Goal: Task Accomplishment & Management: Use online tool/utility

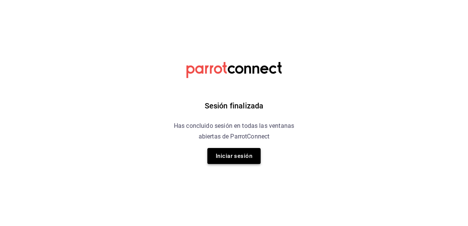
click at [235, 159] on button "Iniciar sesión" at bounding box center [233, 156] width 53 height 16
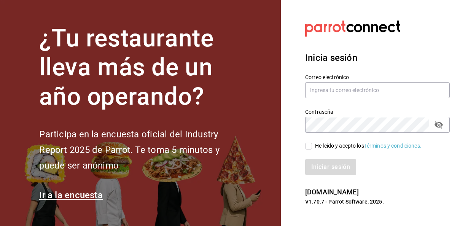
click at [235, 159] on h2 "Participa en la encuesta oficial del Industry Report 2025 de Parrot. Te toma 5 …" at bounding box center [141, 150] width 205 height 46
type input "cortes.portofinomf@gmail.com"
click at [235, 159] on h2 "Participa en la encuesta oficial del Industry Report 2025 de Parrot. Te toma 5 …" at bounding box center [141, 150] width 205 height 46
click at [308, 147] on input "He leído y acepto los Términos y condiciones." at bounding box center [308, 146] width 7 height 7
checkbox input "true"
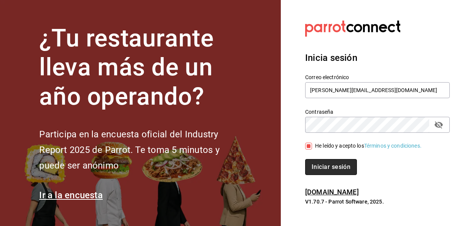
click at [325, 168] on button "Iniciar sesión" at bounding box center [331, 167] width 52 height 16
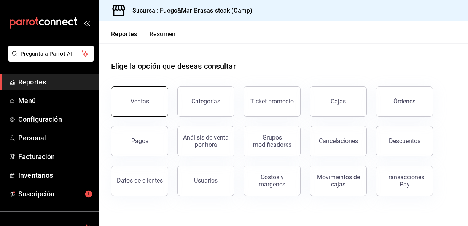
click at [144, 105] on button "Ventas" at bounding box center [139, 101] width 57 height 30
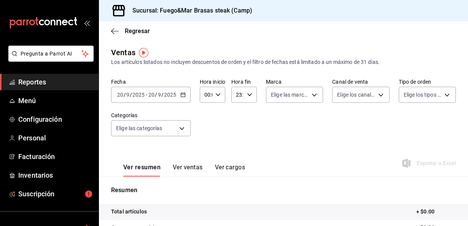
click at [181, 94] on icon "button" at bounding box center [182, 94] width 5 height 5
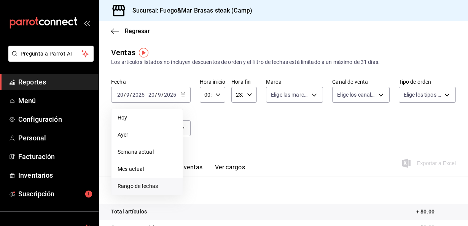
click at [130, 187] on span "Rango de fechas" at bounding box center [146, 186] width 59 height 8
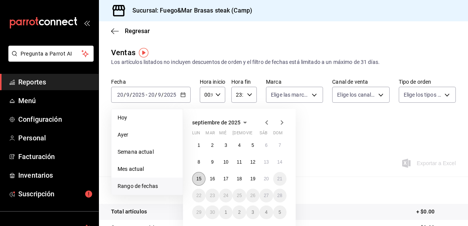
click at [203, 178] on button "15" at bounding box center [198, 179] width 13 height 14
click at [254, 178] on abbr "19" at bounding box center [252, 178] width 5 height 5
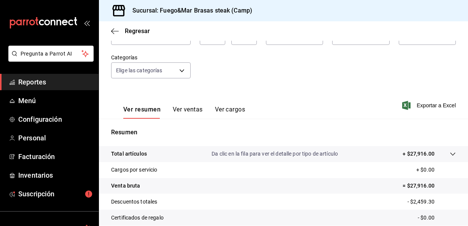
scroll to position [59, 0]
click at [177, 107] on button "Ver ventas" at bounding box center [188, 111] width 30 height 13
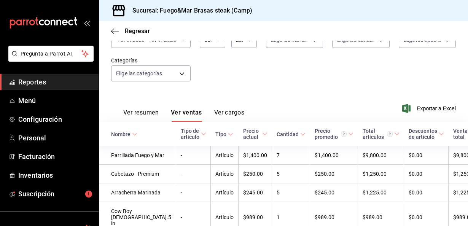
scroll to position [59, 0]
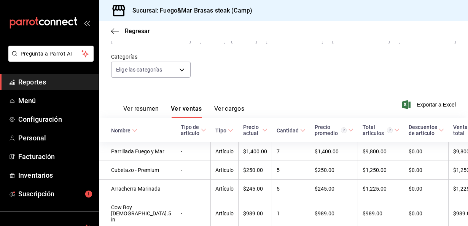
click at [122, 132] on div "Nombre" at bounding box center [120, 130] width 19 height 6
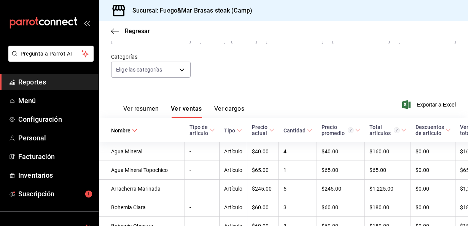
click at [141, 113] on button "Ver resumen" at bounding box center [140, 111] width 35 height 13
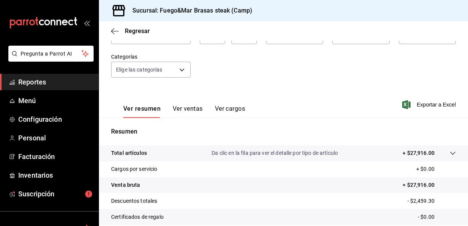
click at [141, 113] on button "Ver resumen" at bounding box center [141, 111] width 37 height 13
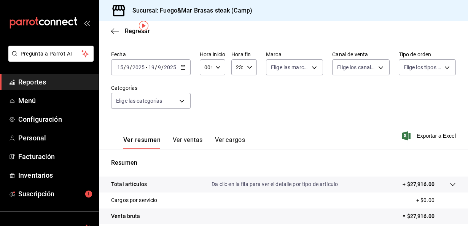
scroll to position [27, 0]
click at [424, 136] on span "Exportar a Excel" at bounding box center [429, 136] width 52 height 9
